Goal: Task Accomplishment & Management: Manage account settings

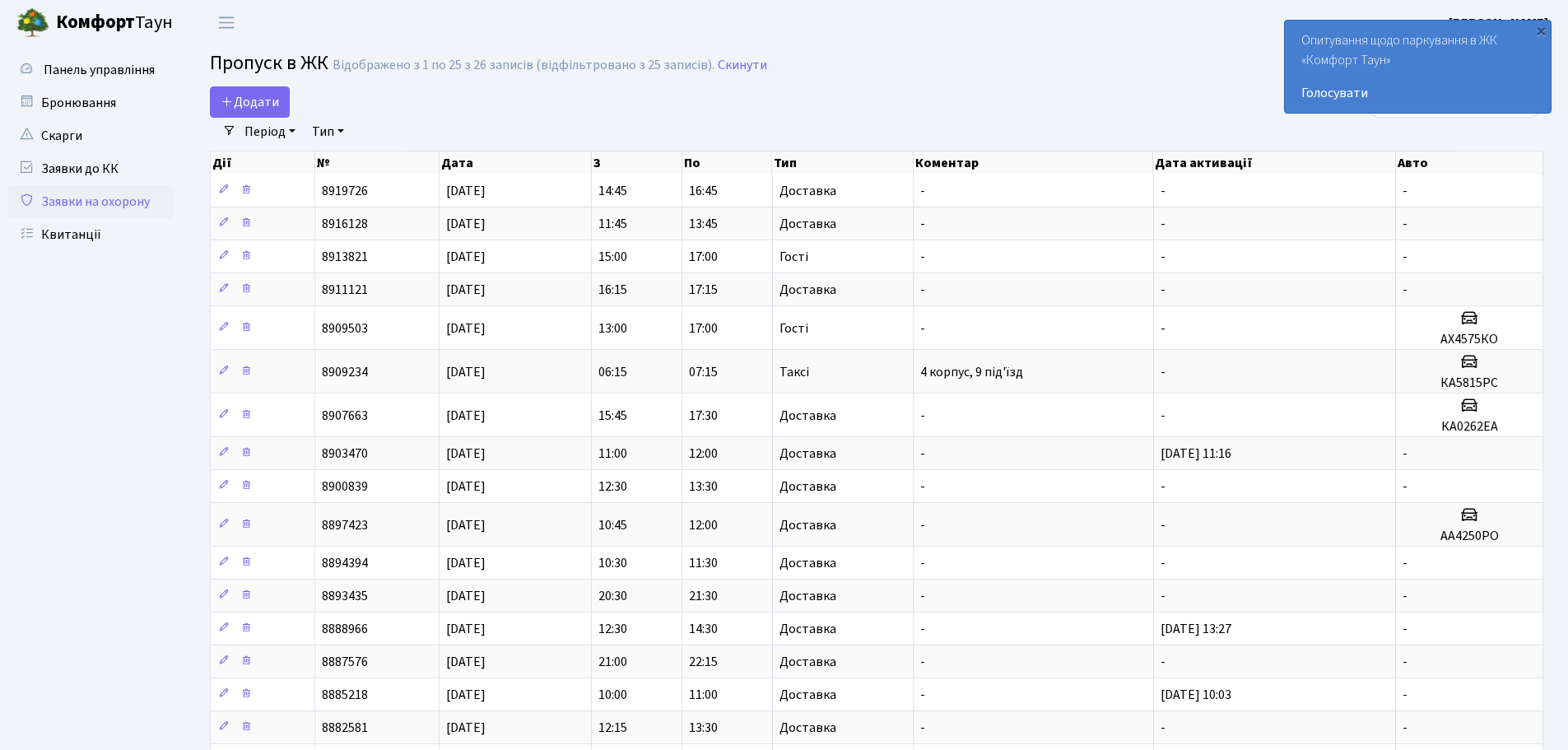
select select "25"
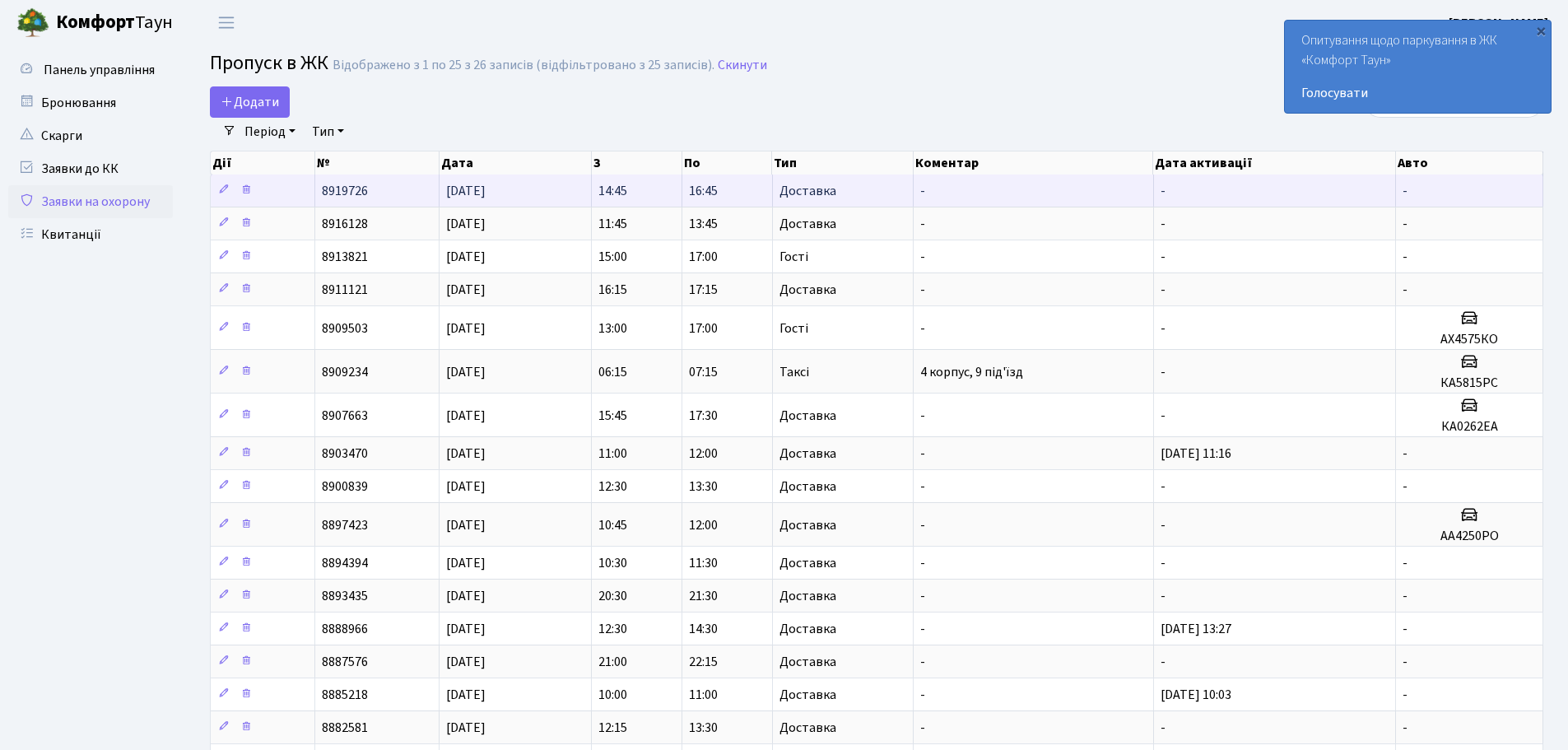
click at [721, 192] on td "16:45" at bounding box center [728, 190] width 90 height 32
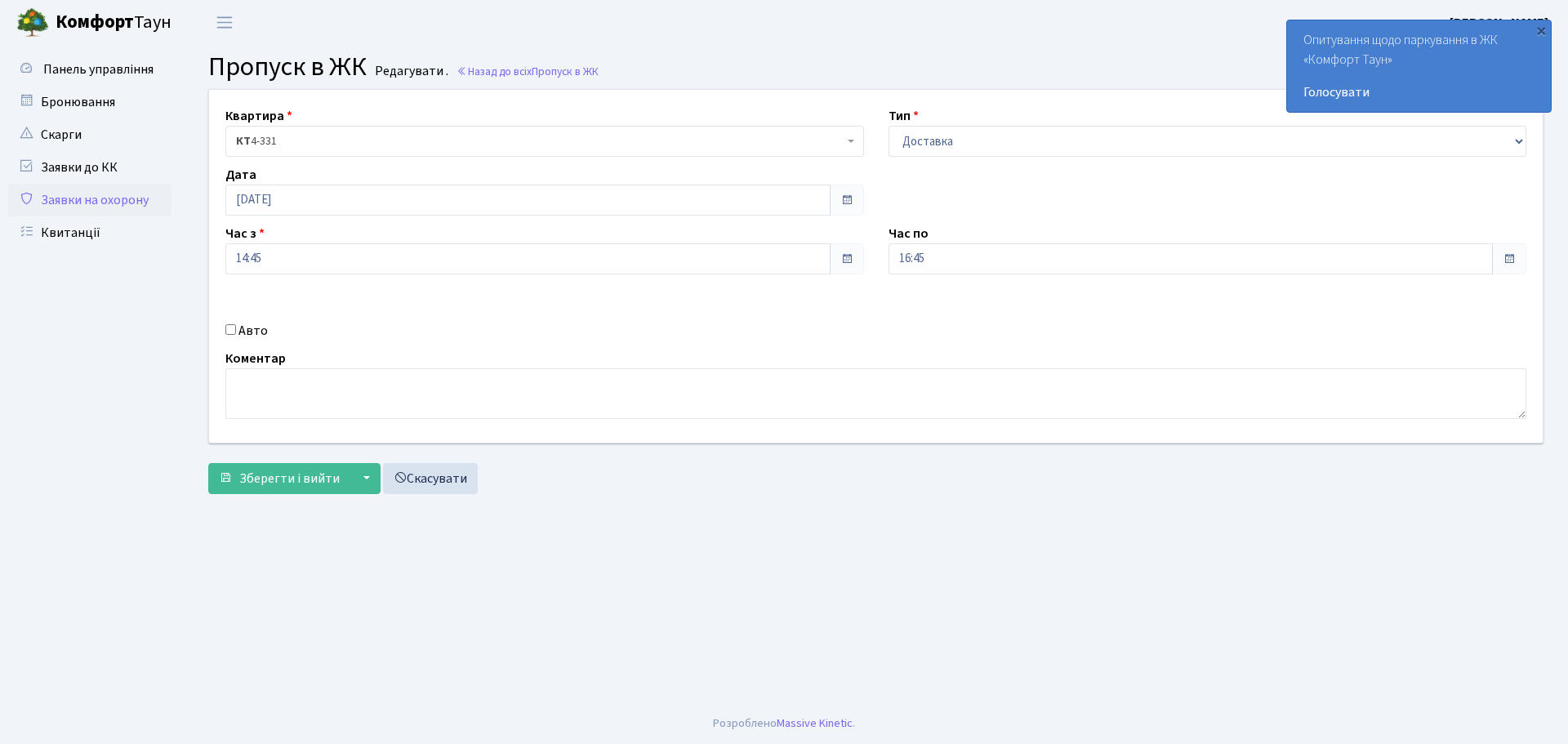
click at [243, 323] on label "Авто" at bounding box center [252, 331] width 30 height 20
click at [236, 324] on input "Авто" at bounding box center [231, 329] width 10 height 10
checkbox input "true"
click at [1080, 321] on input "text" at bounding box center [1208, 316] width 639 height 31
type input "R"
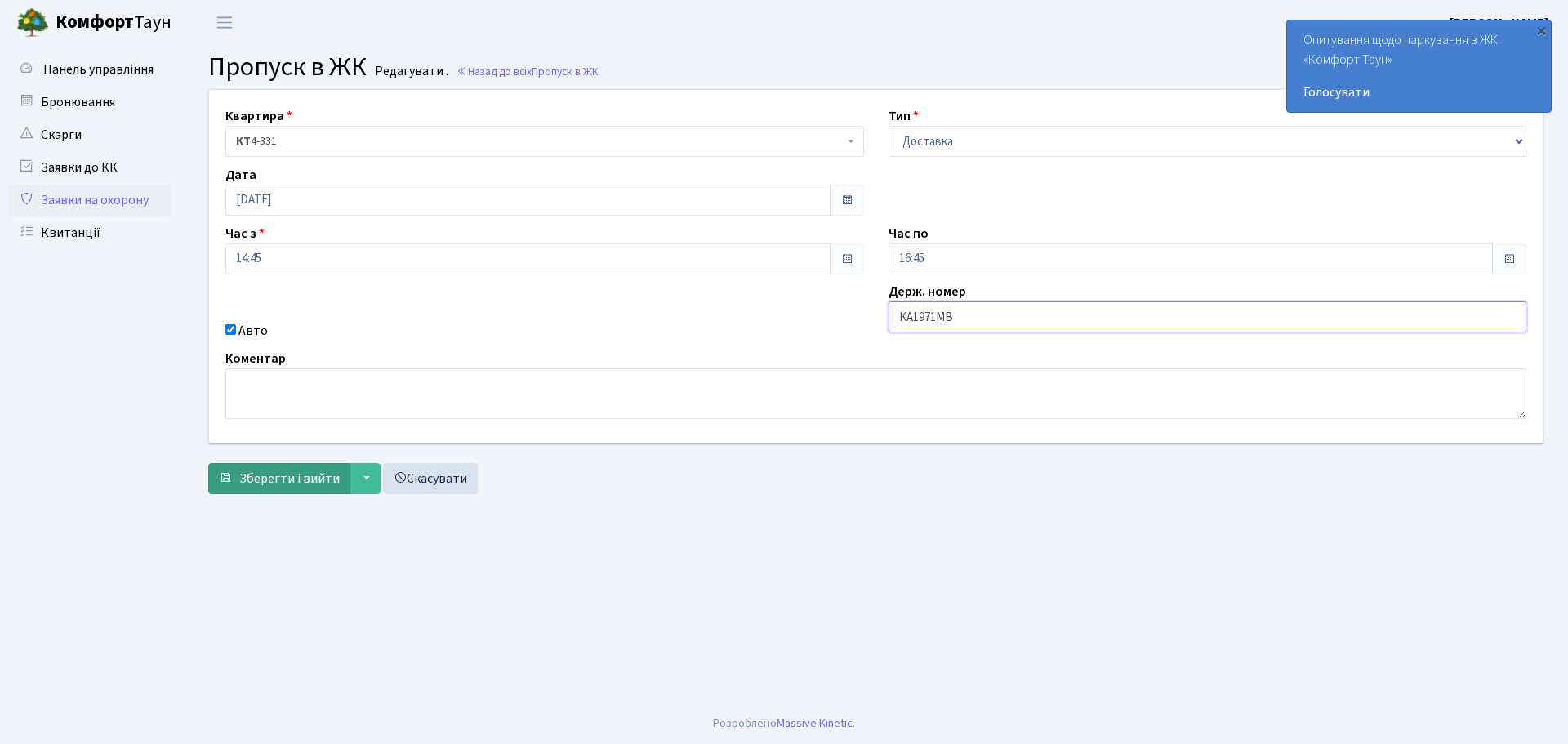
type input "КА1971МВ"
click at [286, 481] on span "Зберегти і вийти" at bounding box center [289, 478] width 100 height 18
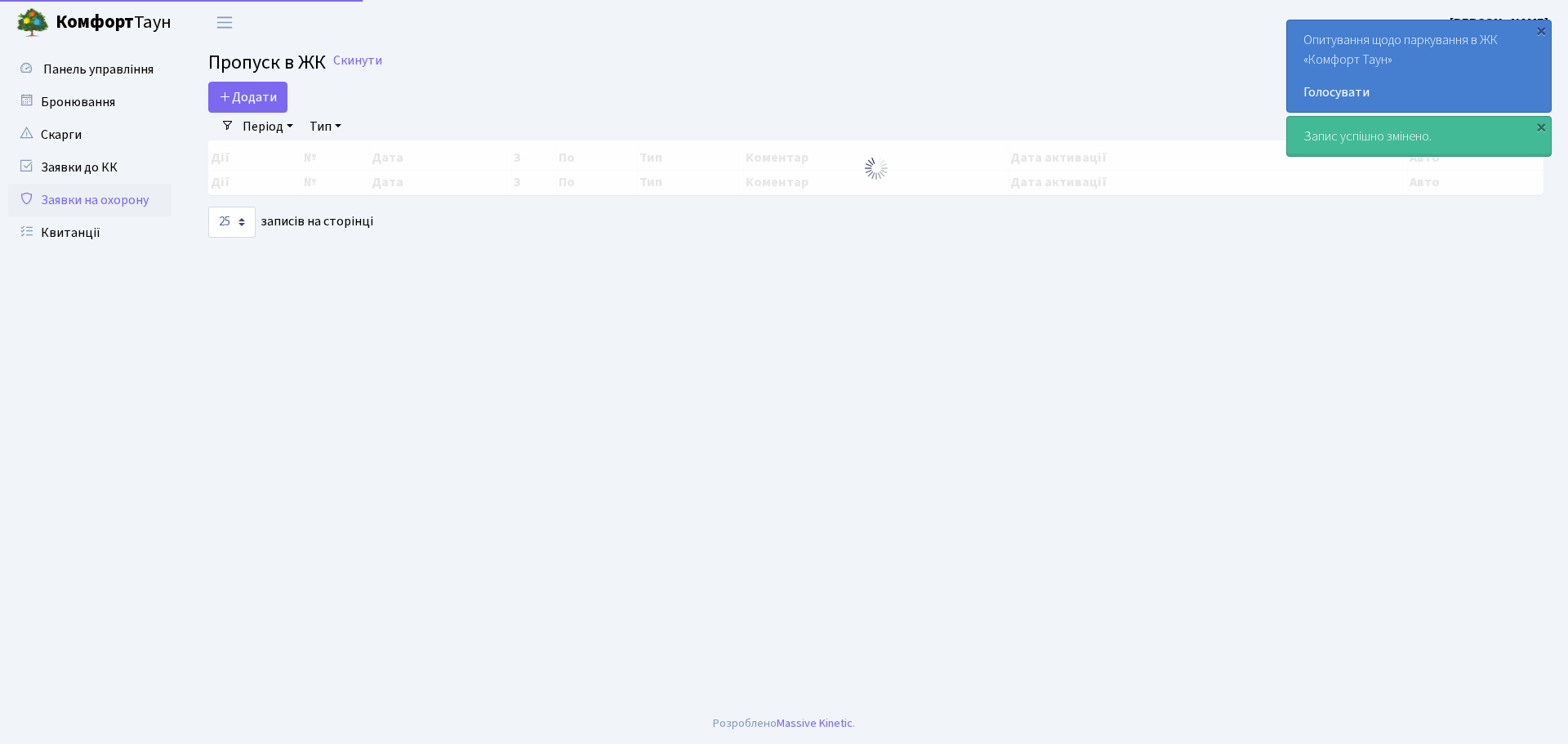
select select "25"
